Goal: Task Accomplishment & Management: Complete application form

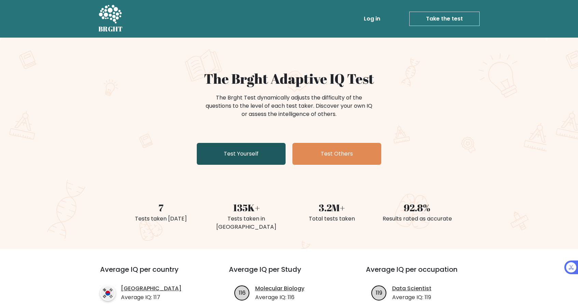
click at [234, 154] on link "Test Yourself" at bounding box center [241, 154] width 89 height 22
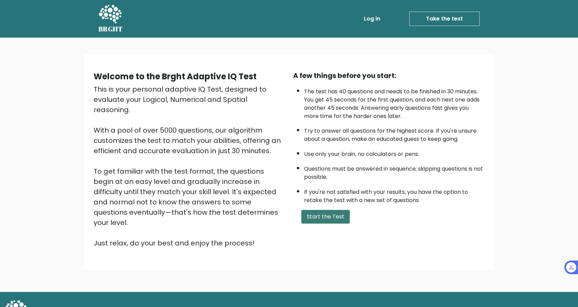
click at [335, 215] on button "Start the Test" at bounding box center [325, 217] width 49 height 14
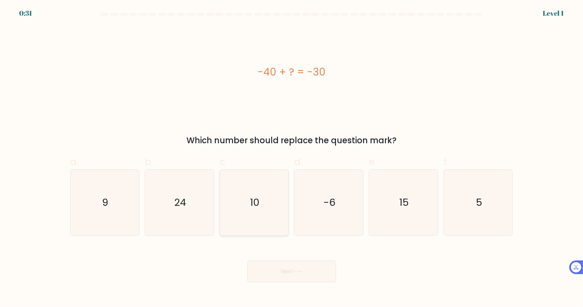
click at [268, 209] on icon "10" at bounding box center [254, 202] width 66 height 66
click at [292, 158] on input "c. 10" at bounding box center [292, 155] width 0 height 4
radio input "true"
click at [300, 275] on button "Next" at bounding box center [291, 271] width 89 height 22
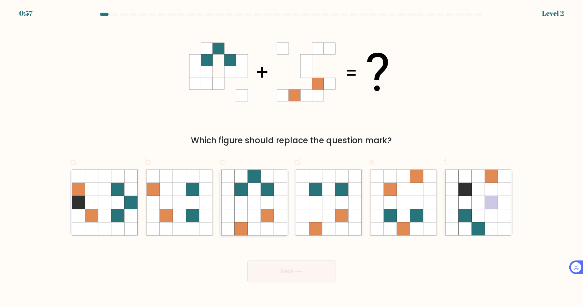
click at [263, 225] on icon at bounding box center [267, 228] width 13 height 13
click at [292, 158] on input "c." at bounding box center [292, 155] width 0 height 4
radio input "true"
click at [286, 273] on button "Next" at bounding box center [291, 271] width 89 height 22
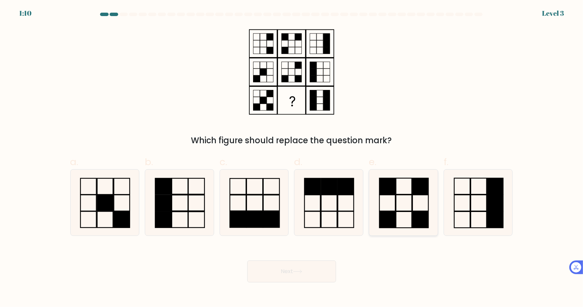
click at [400, 203] on icon at bounding box center [404, 202] width 66 height 66
click at [292, 158] on input "e." at bounding box center [292, 155] width 0 height 4
radio input "true"
click at [298, 276] on button "Next" at bounding box center [291, 271] width 89 height 22
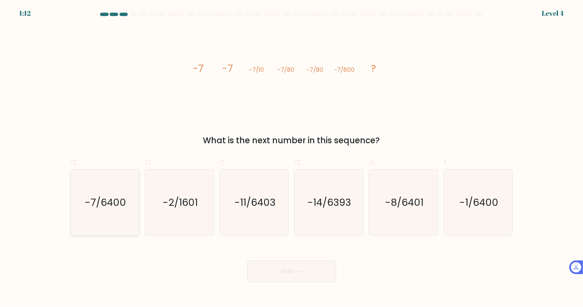
click at [96, 200] on text "-7/6400" at bounding box center [105, 202] width 41 height 14
click at [292, 158] on input "a. -7/6400" at bounding box center [292, 155] width 0 height 4
radio input "true"
click at [278, 275] on button "Next" at bounding box center [291, 271] width 89 height 22
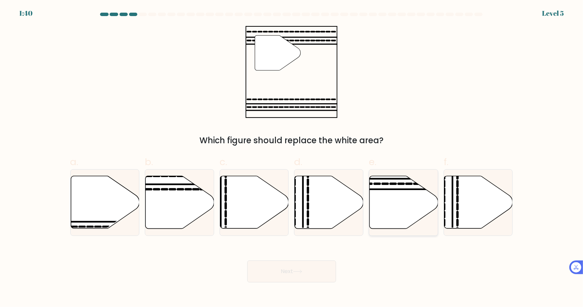
click at [403, 204] on icon at bounding box center [404, 202] width 69 height 53
click at [292, 158] on input "e." at bounding box center [292, 155] width 0 height 4
radio input "true"
click at [309, 268] on button "Next" at bounding box center [291, 271] width 89 height 22
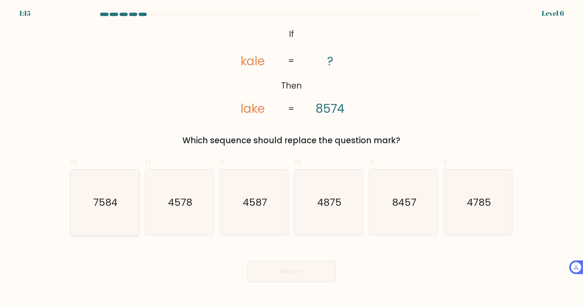
click at [110, 207] on text "7584" at bounding box center [105, 202] width 24 height 14
click at [292, 158] on input "a. 7584" at bounding box center [292, 155] width 0 height 4
radio input "true"
click at [300, 269] on button "Next" at bounding box center [291, 271] width 89 height 22
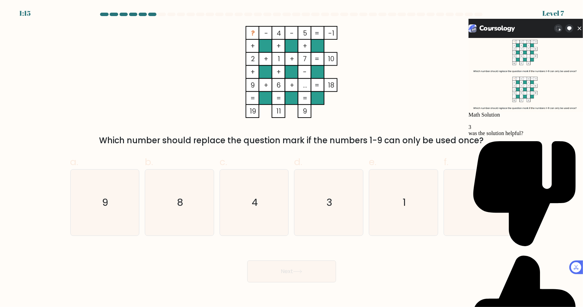
scroll to position [6, 0]
click at [327, 205] on text "3" at bounding box center [330, 202] width 6 height 14
click at [292, 158] on input "d. 3" at bounding box center [292, 155] width 0 height 4
radio input "true"
click at [297, 276] on button "Next" at bounding box center [291, 271] width 89 height 22
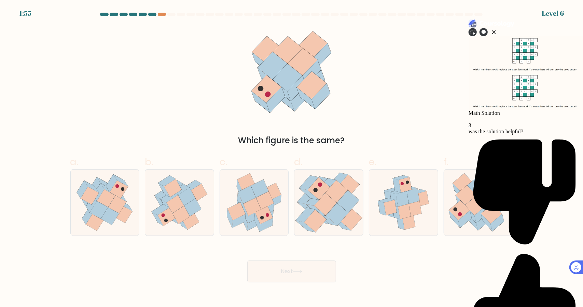
click at [497, 30] on icon at bounding box center [493, 32] width 7 height 7
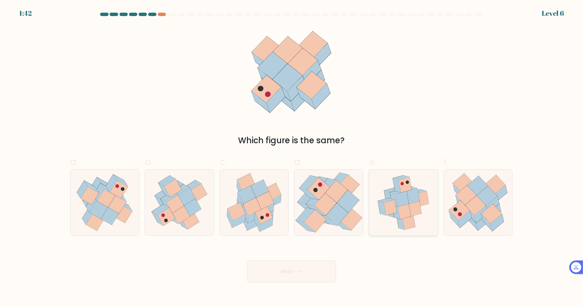
click at [409, 203] on icon at bounding box center [402, 198] width 13 height 15
click at [292, 158] on input "e." at bounding box center [292, 155] width 0 height 4
radio input "true"
click at [290, 270] on button "Next" at bounding box center [291, 271] width 89 height 22
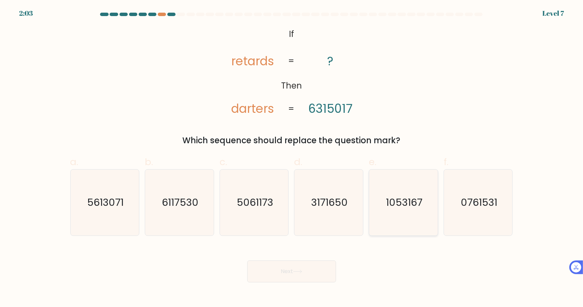
click at [402, 207] on text "1053167" at bounding box center [404, 202] width 37 height 14
click at [292, 158] on input "e. 1053167" at bounding box center [292, 155] width 0 height 4
radio input "true"
click at [290, 268] on button "Next" at bounding box center [291, 271] width 89 height 22
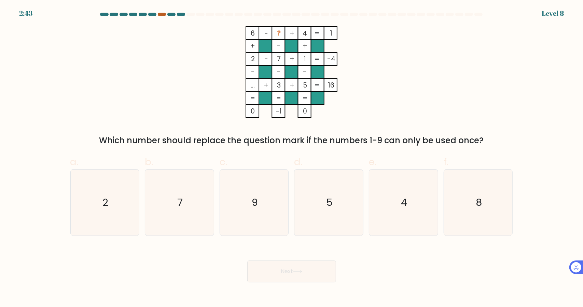
click at [161, 13] on div at bounding box center [162, 14] width 8 height 3
click at [408, 208] on icon "4" at bounding box center [404, 202] width 66 height 66
click at [292, 158] on input "e. 4" at bounding box center [292, 155] width 0 height 4
radio input "true"
click at [315, 268] on button "Next" at bounding box center [291, 271] width 89 height 22
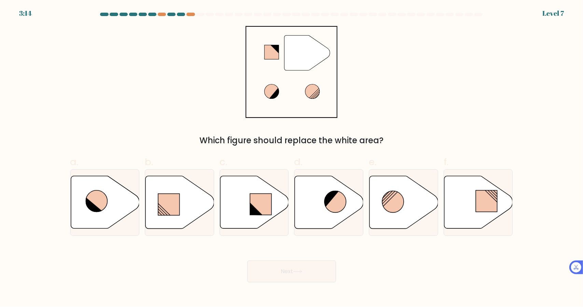
click at [167, 15] on div at bounding box center [171, 14] width 8 height 3
click at [172, 14] on div at bounding box center [171, 14] width 8 height 3
click at [190, 13] on div at bounding box center [190, 14] width 8 height 3
click at [462, 197] on icon at bounding box center [478, 202] width 69 height 53
click at [292, 158] on input "f." at bounding box center [292, 155] width 0 height 4
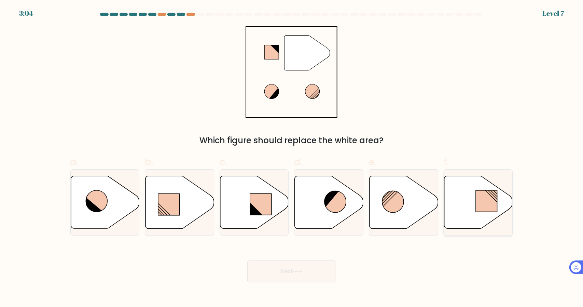
radio input "true"
click at [312, 270] on button "Next" at bounding box center [291, 271] width 89 height 22
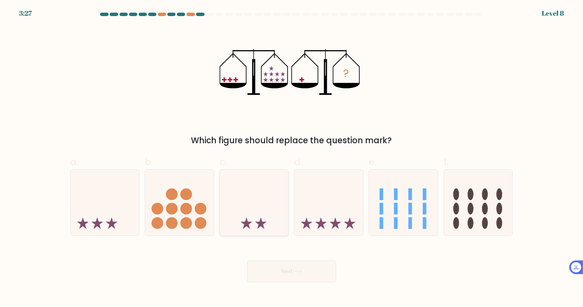
click at [266, 214] on icon at bounding box center [254, 202] width 69 height 57
click at [292, 158] on input "c." at bounding box center [292, 155] width 0 height 4
radio input "true"
click at [307, 277] on button "Next" at bounding box center [291, 271] width 89 height 22
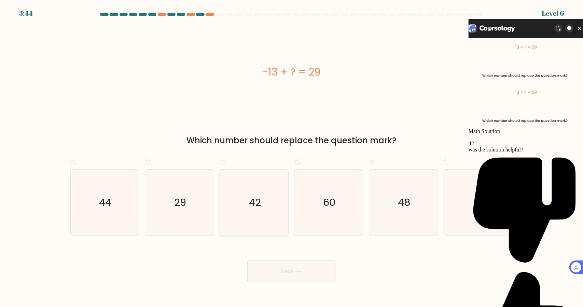
click at [261, 205] on icon "42" at bounding box center [254, 202] width 66 height 66
click at [292, 158] on input "c. 42" at bounding box center [292, 155] width 0 height 4
radio input "true"
click at [283, 274] on button "Next" at bounding box center [291, 271] width 89 height 22
click at [290, 268] on button "Next" at bounding box center [291, 271] width 89 height 22
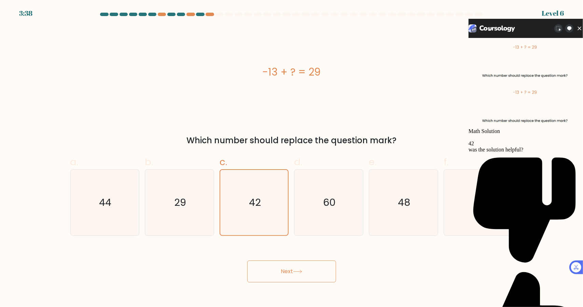
click at [578, 28] on icon at bounding box center [579, 28] width 3 height 3
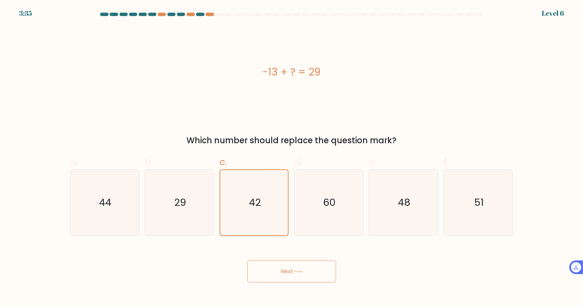
click at [245, 204] on icon "42" at bounding box center [254, 202] width 65 height 65
click at [292, 158] on input "c. 42" at bounding box center [292, 155] width 0 height 4
click at [286, 271] on button "Next" at bounding box center [291, 271] width 89 height 22
click at [317, 277] on button "Next" at bounding box center [291, 271] width 89 height 22
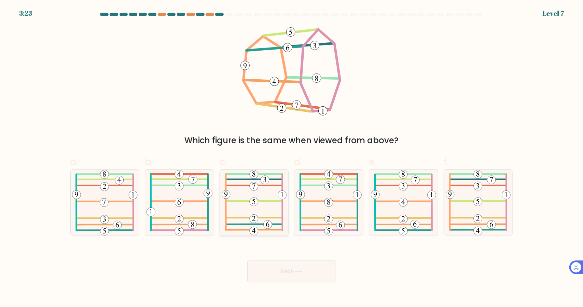
click at [259, 207] on icon at bounding box center [254, 202] width 65 height 66
click at [292, 158] on input "c." at bounding box center [292, 155] width 0 height 4
radio input "true"
click at [294, 267] on button "Next" at bounding box center [291, 271] width 89 height 22
click at [307, 280] on button "Next" at bounding box center [291, 271] width 89 height 22
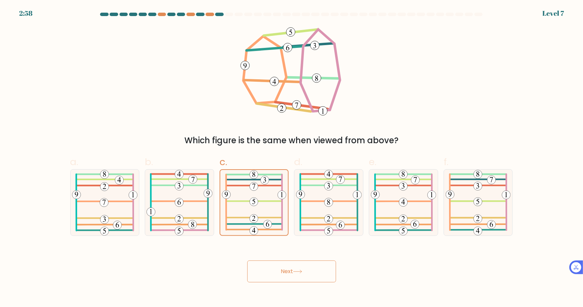
click at [290, 269] on button "Next" at bounding box center [291, 271] width 89 height 22
click at [293, 273] on button "Next" at bounding box center [291, 271] width 89 height 22
click at [262, 194] on icon at bounding box center [254, 202] width 65 height 65
click at [292, 158] on input "c." at bounding box center [292, 155] width 0 height 4
click at [312, 274] on button "Next" at bounding box center [291, 271] width 89 height 22
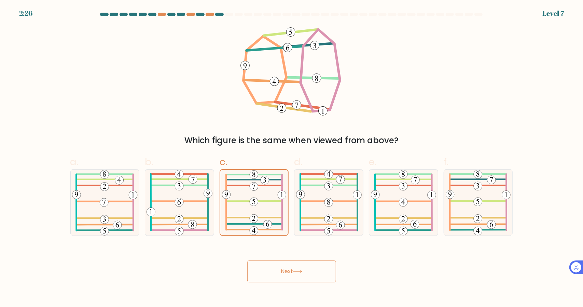
click at [418, 277] on div "Next" at bounding box center [291, 263] width 451 height 38
click at [288, 269] on button "Next" at bounding box center [291, 271] width 89 height 22
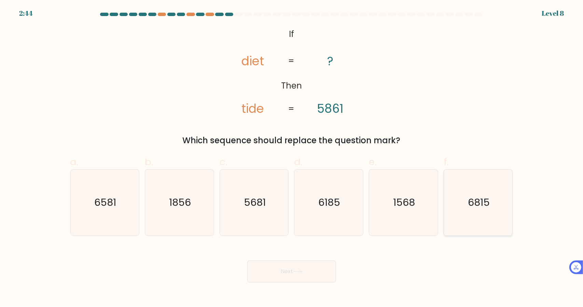
click at [481, 211] on icon "6815" at bounding box center [478, 202] width 66 height 66
click at [292, 158] on input "f. 6815" at bounding box center [292, 155] width 0 height 4
radio input "true"
click at [316, 274] on button "Next" at bounding box center [291, 271] width 89 height 22
click at [286, 268] on button "Next" at bounding box center [291, 271] width 89 height 22
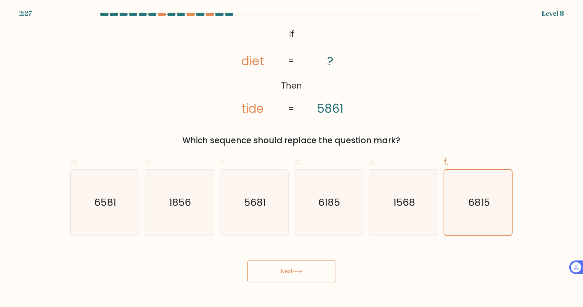
click at [293, 275] on button "Next" at bounding box center [291, 271] width 89 height 22
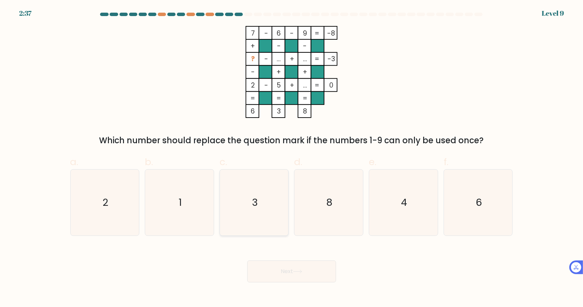
click at [268, 212] on icon "3" at bounding box center [254, 202] width 66 height 66
click at [292, 158] on input "c. 3" at bounding box center [292, 155] width 0 height 4
radio input "true"
click at [307, 266] on button "Next" at bounding box center [291, 271] width 89 height 22
click at [309, 271] on button "Next" at bounding box center [291, 271] width 89 height 22
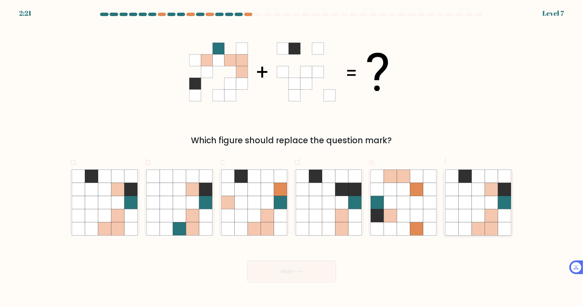
click at [463, 204] on icon at bounding box center [464, 202] width 13 height 13
click at [292, 158] on input "f." at bounding box center [292, 155] width 0 height 4
radio input "true"
click at [310, 270] on button "Next" at bounding box center [291, 271] width 89 height 22
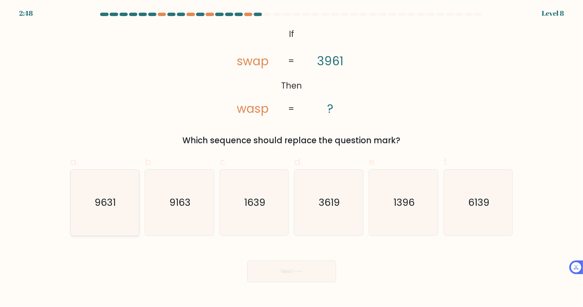
click at [122, 215] on icon "9631" at bounding box center [105, 202] width 66 height 66
click at [292, 158] on input "a. 9631" at bounding box center [292, 155] width 0 height 4
radio input "true"
click at [302, 269] on icon at bounding box center [297, 271] width 9 height 4
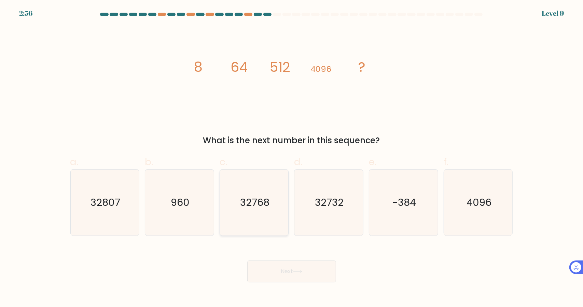
click at [270, 219] on icon "32768" at bounding box center [254, 202] width 66 height 66
click at [292, 158] on input "c. 32768" at bounding box center [292, 155] width 0 height 4
radio input "true"
click at [298, 274] on button "Next" at bounding box center [291, 271] width 89 height 22
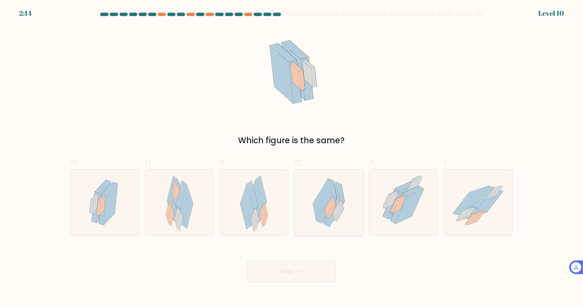
click at [336, 212] on icon at bounding box center [337, 210] width 9 height 19
click at [292, 158] on input "d." at bounding box center [292, 155] width 0 height 4
radio input "true"
click at [288, 272] on button "Next" at bounding box center [291, 271] width 89 height 22
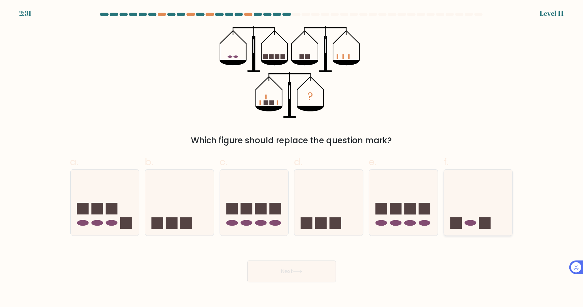
click at [472, 203] on icon at bounding box center [478, 202] width 69 height 57
click at [292, 158] on input "f." at bounding box center [292, 155] width 0 height 4
radio input "true"
click at [308, 272] on button "Next" at bounding box center [291, 271] width 89 height 22
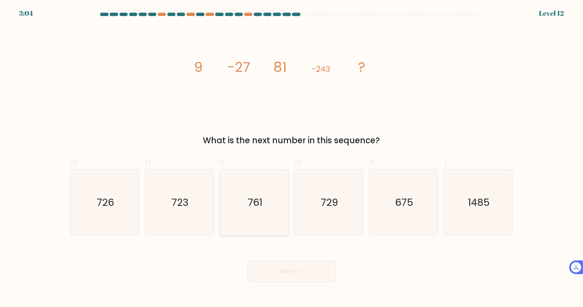
click at [252, 205] on text "761" at bounding box center [255, 202] width 15 height 14
click at [292, 158] on input "c. 761" at bounding box center [292, 155] width 0 height 4
radio input "true"
click at [297, 273] on icon at bounding box center [297, 271] width 9 height 4
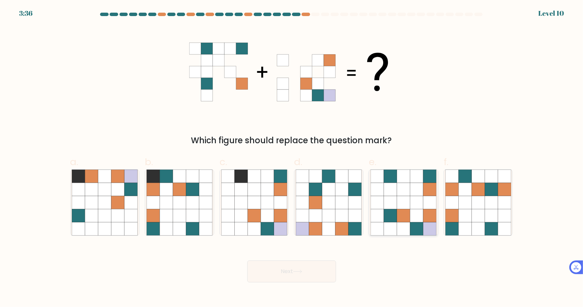
click at [402, 226] on icon at bounding box center [403, 228] width 13 height 13
click at [292, 158] on input "e." at bounding box center [292, 155] width 0 height 4
radio input "true"
click at [329, 272] on button "Next" at bounding box center [291, 271] width 89 height 22
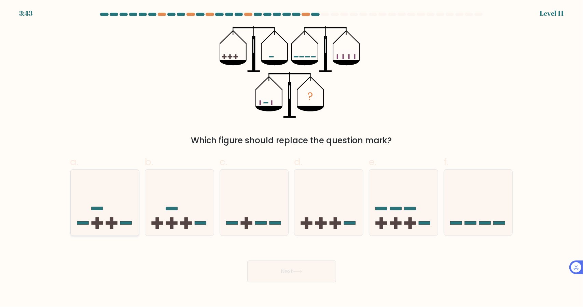
click at [114, 222] on rect at bounding box center [112, 222] width 12 height 3
click at [292, 158] on input "a." at bounding box center [292, 155] width 0 height 4
radio input "true"
click at [275, 271] on button "Next" at bounding box center [291, 271] width 89 height 22
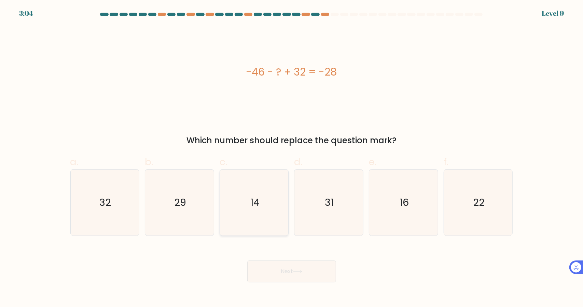
click at [255, 190] on icon "14" at bounding box center [254, 202] width 66 height 66
click at [292, 158] on input "c. 14" at bounding box center [292, 155] width 0 height 4
radio input "true"
click at [290, 277] on button "Next" at bounding box center [291, 271] width 89 height 22
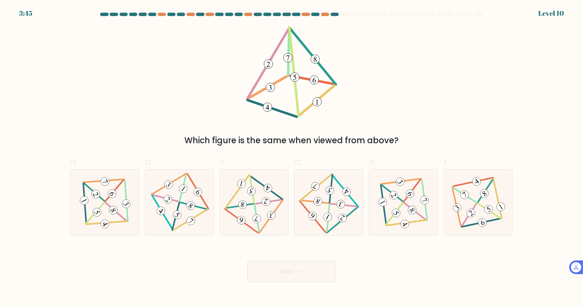
click at [289, 272] on button "Next" at bounding box center [291, 271] width 89 height 22
click at [268, 200] on 342 at bounding box center [266, 201] width 10 height 10
click at [292, 158] on input "c." at bounding box center [292, 155] width 0 height 4
radio input "true"
click at [281, 275] on button "Next" at bounding box center [291, 271] width 89 height 22
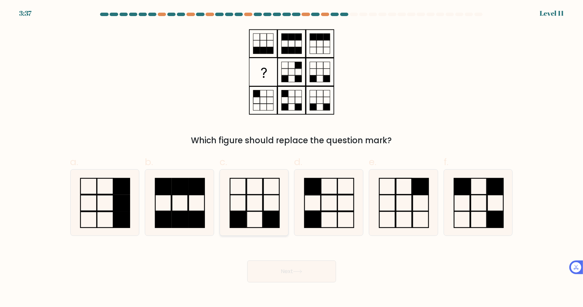
click at [241, 207] on icon at bounding box center [254, 202] width 66 height 66
click at [292, 158] on input "c." at bounding box center [292, 155] width 0 height 4
radio input "true"
click at [305, 267] on button "Next" at bounding box center [291, 271] width 89 height 22
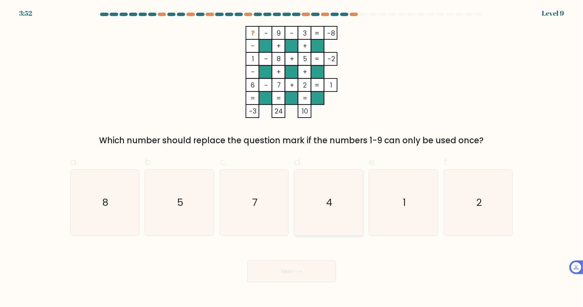
click at [330, 205] on text "4" at bounding box center [330, 202] width 6 height 14
click at [292, 158] on input "d. 4" at bounding box center [292, 155] width 0 height 4
radio input "true"
click at [293, 275] on button "Next" at bounding box center [291, 271] width 89 height 22
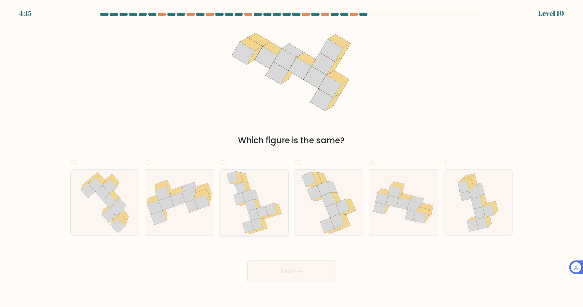
click at [245, 216] on icon at bounding box center [254, 202] width 56 height 66
click at [292, 158] on input "c." at bounding box center [292, 155] width 0 height 4
radio input "true"
click at [293, 268] on button "Next" at bounding box center [291, 271] width 89 height 22
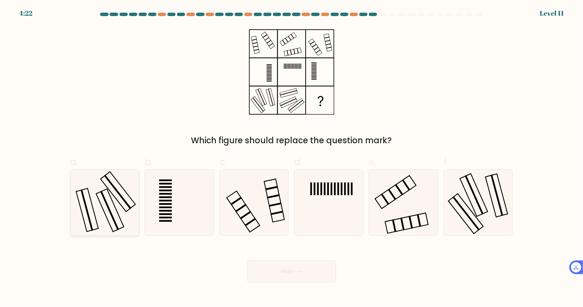
click at [123, 190] on icon at bounding box center [105, 202] width 66 height 66
click at [292, 158] on input "a." at bounding box center [292, 155] width 0 height 4
radio input "true"
click at [307, 272] on button "Next" at bounding box center [291, 271] width 89 height 22
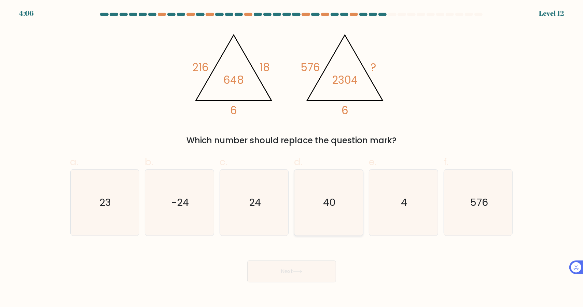
click at [335, 213] on icon "40" at bounding box center [329, 202] width 66 height 66
click at [292, 158] on input "d. 40" at bounding box center [292, 155] width 0 height 4
radio input "true"
click at [314, 272] on button "Next" at bounding box center [291, 271] width 89 height 22
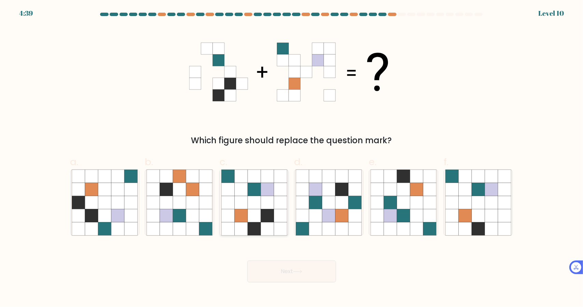
click at [261, 215] on icon at bounding box center [254, 215] width 13 height 13
click at [292, 158] on input "c." at bounding box center [292, 155] width 0 height 4
radio input "true"
click at [292, 271] on button "Next" at bounding box center [291, 271] width 89 height 22
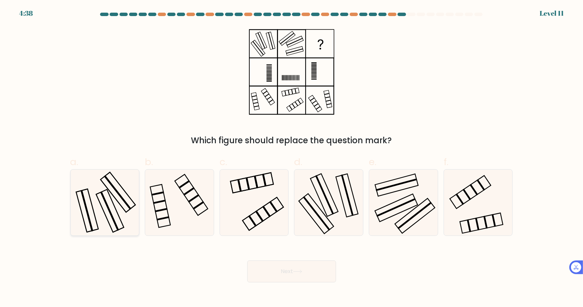
click at [97, 198] on icon at bounding box center [105, 202] width 66 height 66
click at [292, 158] on input "a." at bounding box center [292, 155] width 0 height 4
radio input "true"
click at [303, 276] on button "Next" at bounding box center [291, 271] width 89 height 22
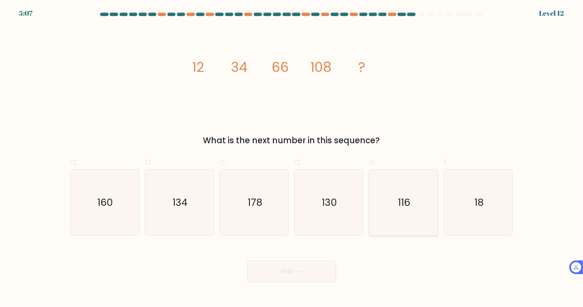
click at [413, 211] on icon "116" at bounding box center [404, 202] width 66 height 66
click at [292, 158] on input "e. 116" at bounding box center [292, 155] width 0 height 4
radio input "true"
click at [305, 266] on button "Next" at bounding box center [291, 271] width 89 height 22
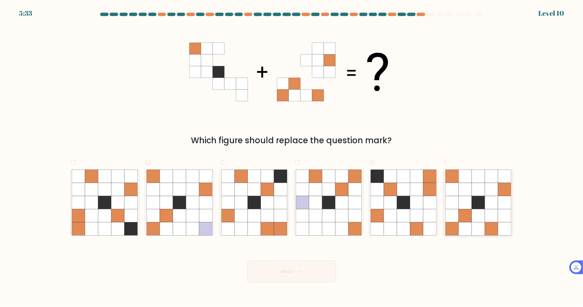
click at [478, 211] on icon at bounding box center [478, 215] width 13 height 13
click at [292, 158] on input "f." at bounding box center [292, 155] width 0 height 4
radio input "true"
click at [300, 268] on button "Next" at bounding box center [291, 271] width 89 height 22
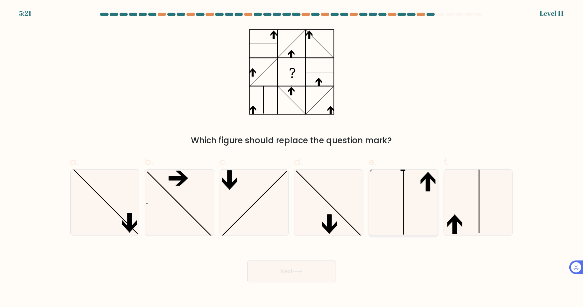
click at [406, 213] on icon at bounding box center [404, 202] width 66 height 66
click at [292, 158] on input "e." at bounding box center [292, 155] width 0 height 4
radio input "true"
click at [271, 273] on button "Next" at bounding box center [291, 271] width 89 height 22
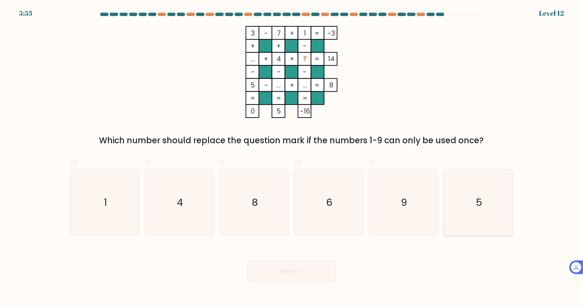
click at [485, 205] on icon "5" at bounding box center [478, 202] width 66 height 66
click at [292, 158] on input "f. 5" at bounding box center [292, 155] width 0 height 4
radio input "true"
click at [299, 268] on button "Next" at bounding box center [291, 271] width 89 height 22
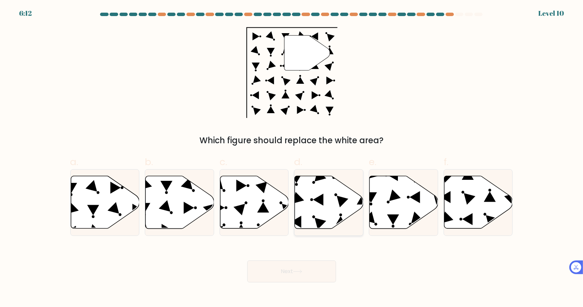
click at [322, 194] on icon at bounding box center [318, 199] width 10 height 12
click at [292, 158] on input "d." at bounding box center [292, 155] width 0 height 4
radio input "true"
click at [280, 271] on button "Next" at bounding box center [291, 271] width 89 height 22
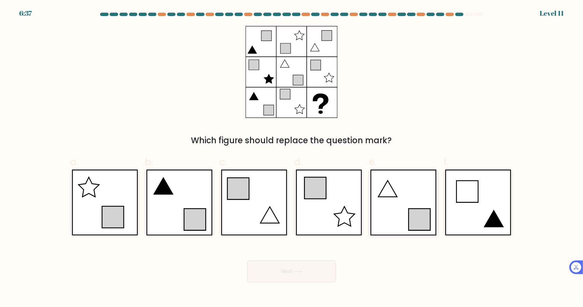
click at [402, 196] on icon at bounding box center [403, 202] width 66 height 66
click at [292, 158] on input "e." at bounding box center [292, 155] width 0 height 4
radio input "true"
click at [296, 276] on button "Next" at bounding box center [291, 271] width 89 height 22
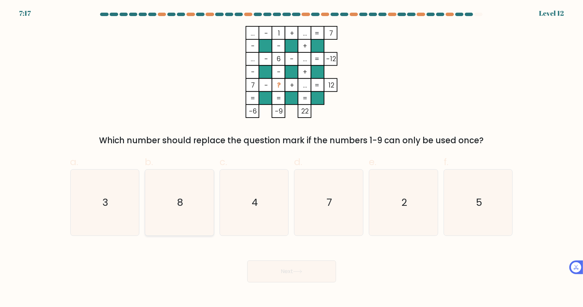
click at [188, 218] on icon "8" at bounding box center [180, 202] width 66 height 66
click at [292, 158] on input "b. 8" at bounding box center [292, 155] width 0 height 4
radio input "true"
click at [288, 268] on button "Next" at bounding box center [291, 271] width 89 height 22
click at [300, 274] on button "Next" at bounding box center [291, 271] width 89 height 22
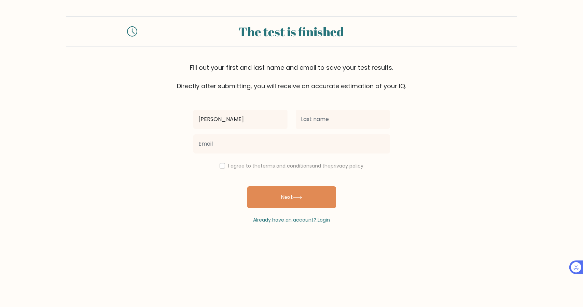
type input "[PERSON_NAME]"
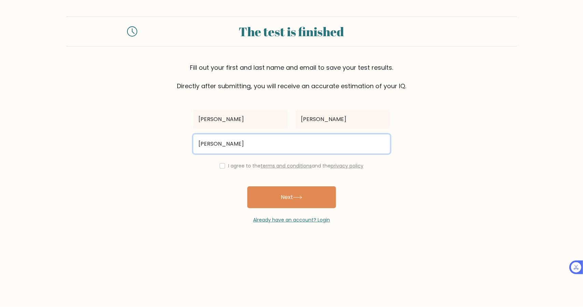
type input "[EMAIL_ADDRESS][DOMAIN_NAME]"
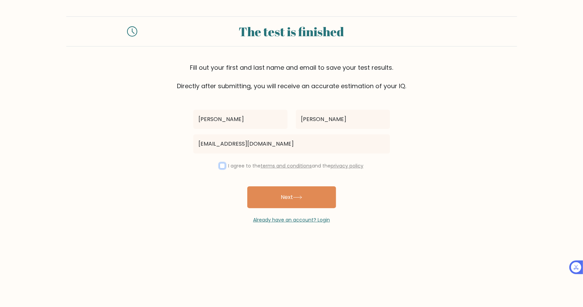
click at [221, 166] on input "checkbox" at bounding box center [222, 165] width 5 height 5
checkbox input "true"
click at [289, 201] on button "Next" at bounding box center [291, 197] width 89 height 22
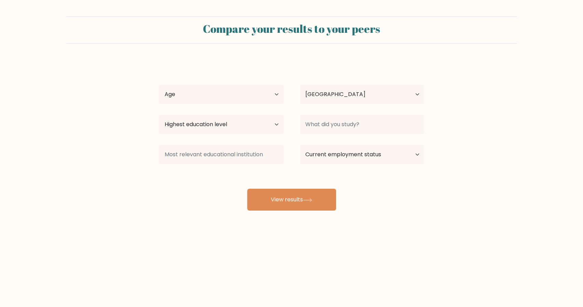
select select "US"
click at [246, 99] on select "Age Under 18 years old 18-24 years old 25-34 years old 35-44 years old 45-54 ye…" at bounding box center [221, 94] width 124 height 19
select select "25_34"
click at [159, 85] on select "Age Under 18 years old 18-24 years old 25-34 years old 35-44 years old 45-54 ye…" at bounding box center [221, 94] width 124 height 19
click at [222, 123] on select "Highest education level No schooling Primary Lower Secondary Upper Secondary Oc…" at bounding box center [221, 124] width 124 height 19
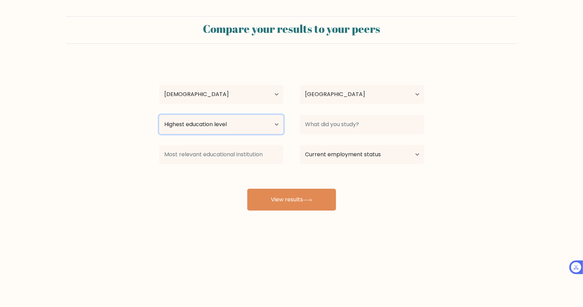
select select "lower_secondary"
click at [159, 115] on select "Highest education level No schooling Primary Lower Secondary Upper Secondary Oc…" at bounding box center [221, 124] width 124 height 19
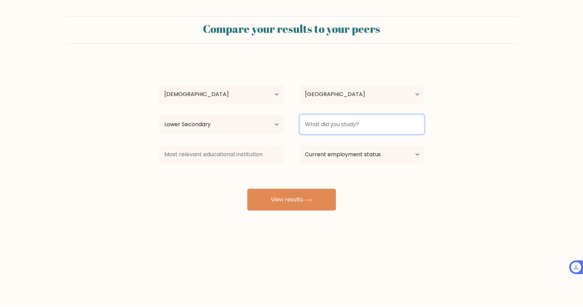
click at [340, 125] on input at bounding box center [362, 124] width 124 height 19
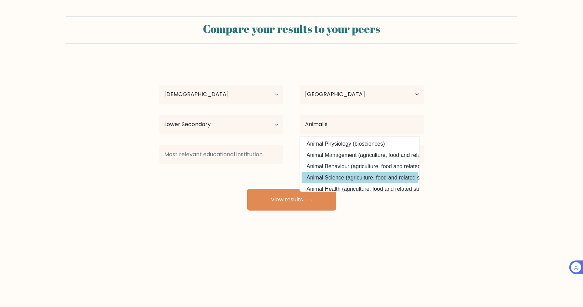
click at [345, 176] on div "elizabeth schriner Age Under 18 years old 18-24 years old 25-34 years old 35-44…" at bounding box center [291, 135] width 273 height 150
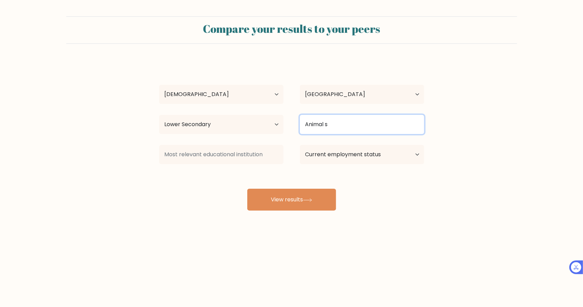
click at [350, 123] on input "Animal s" at bounding box center [362, 124] width 124 height 19
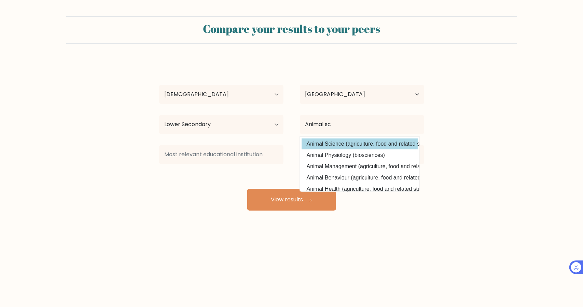
click at [349, 148] on div "elizabeth schriner Age Under 18 years old 18-24 years old 25-34 years old 35-44…" at bounding box center [291, 135] width 273 height 150
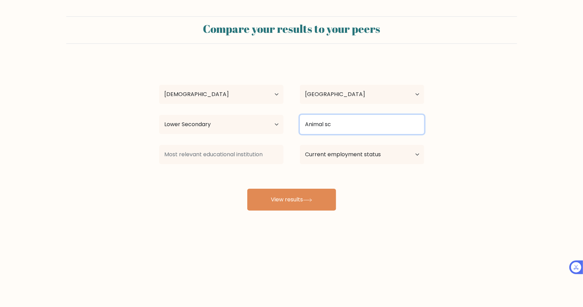
click at [347, 126] on input "Animal sc" at bounding box center [362, 124] width 124 height 19
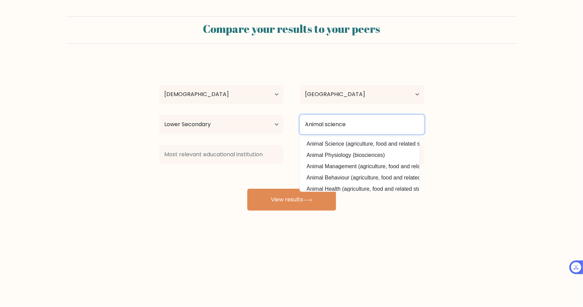
type input "Animal science"
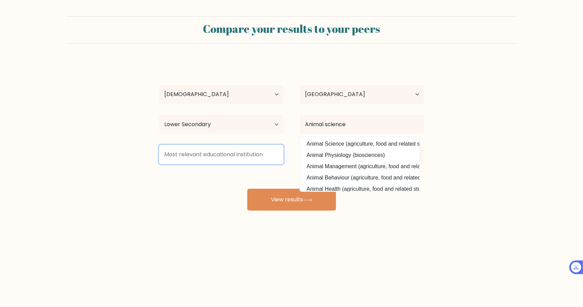
click at [249, 159] on input at bounding box center [221, 154] width 124 height 19
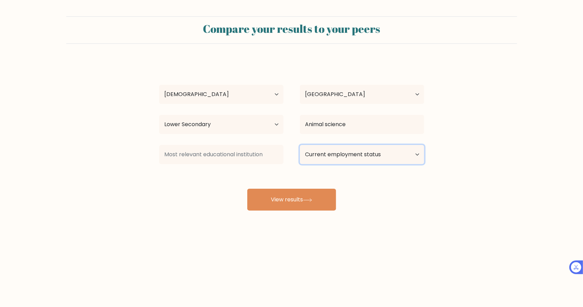
click at [328, 155] on select "Current employment status Employed Student Retired Other / prefer not to answer" at bounding box center [362, 154] width 124 height 19
select select "employed"
click at [300, 145] on select "Current employment status Employed Student Retired Other / prefer not to answer" at bounding box center [362, 154] width 124 height 19
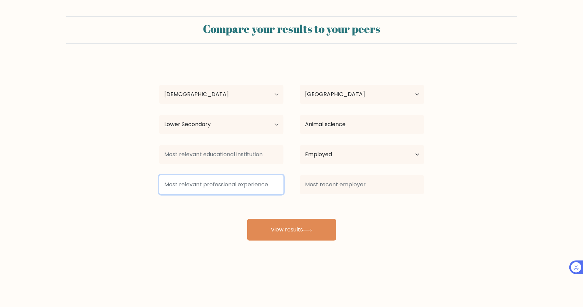
click at [247, 186] on input at bounding box center [221, 184] width 124 height 19
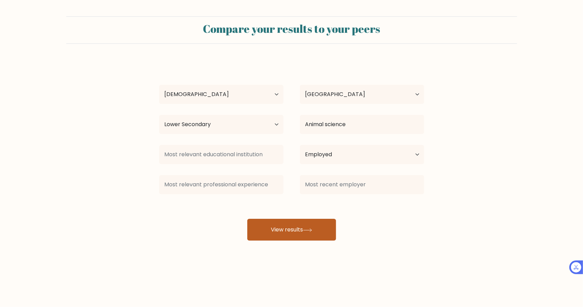
click at [297, 233] on button "View results" at bounding box center [291, 230] width 89 height 22
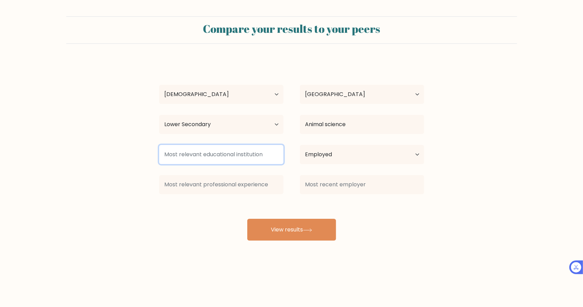
click at [243, 157] on input at bounding box center [221, 154] width 124 height 19
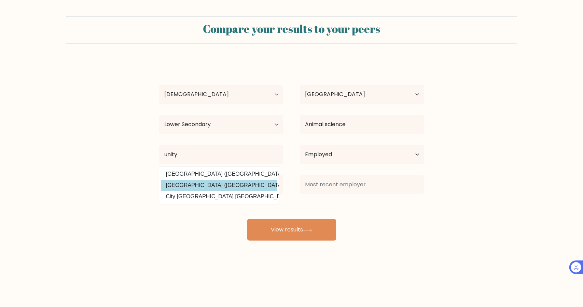
click at [208, 185] on div "elizabeth schriner Age Under 18 years old 18-24 years old 25-34 years old 35-44…" at bounding box center [291, 150] width 273 height 180
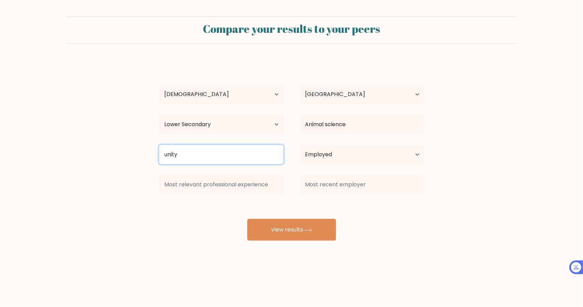
click at [200, 159] on input "unity" at bounding box center [221, 154] width 124 height 19
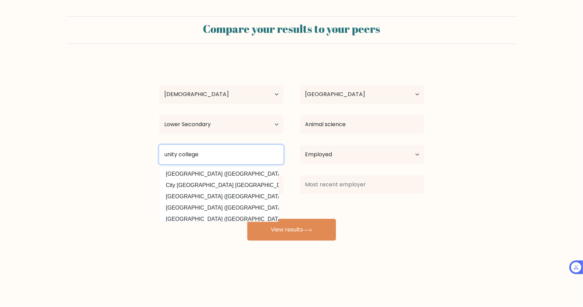
type input "unity college"
click at [247, 219] on button "View results" at bounding box center [291, 230] width 89 height 22
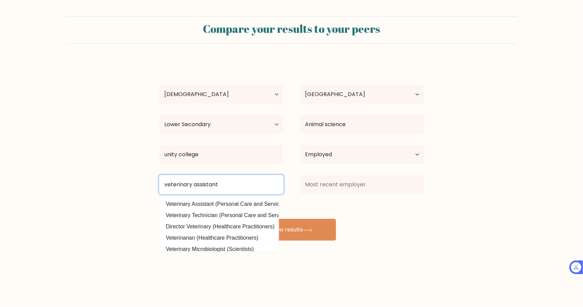
type input "veterinary assistant"
click at [247, 219] on button "View results" at bounding box center [291, 230] width 89 height 22
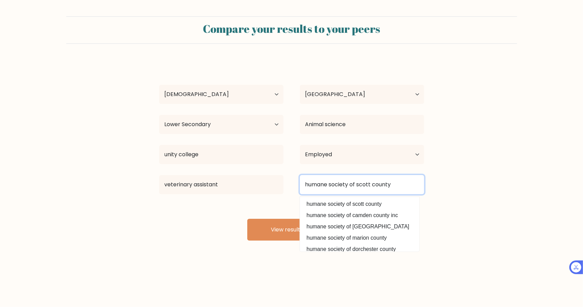
type input "humane society of scott county"
click at [247, 219] on button "View results" at bounding box center [291, 230] width 89 height 22
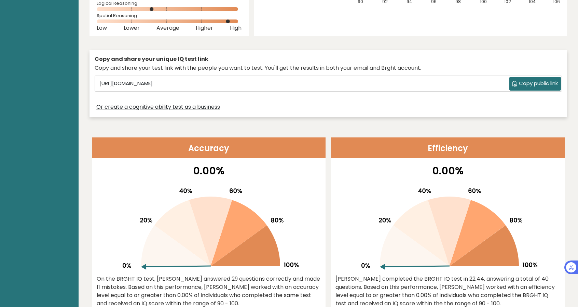
scroll to position [179, 0]
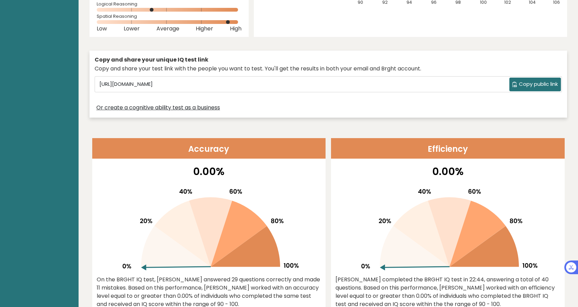
click at [534, 81] on span "Copy public link" at bounding box center [538, 84] width 39 height 8
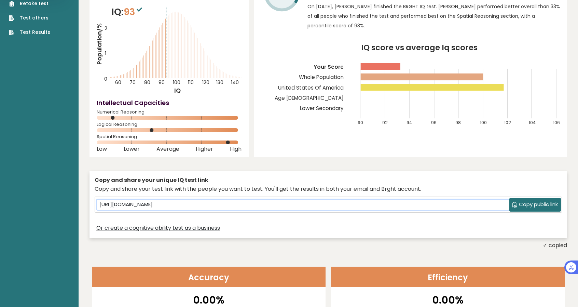
scroll to position [0, 0]
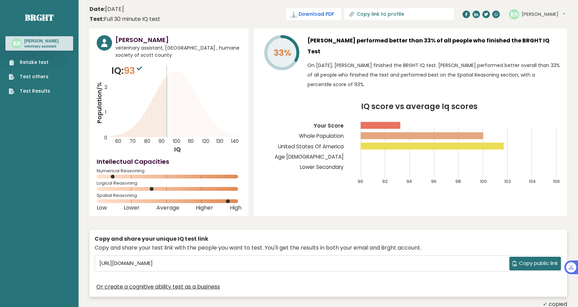
click at [334, 15] on span "Download PDF" at bounding box center [317, 14] width 36 height 7
